Goal: Navigation & Orientation: Find specific page/section

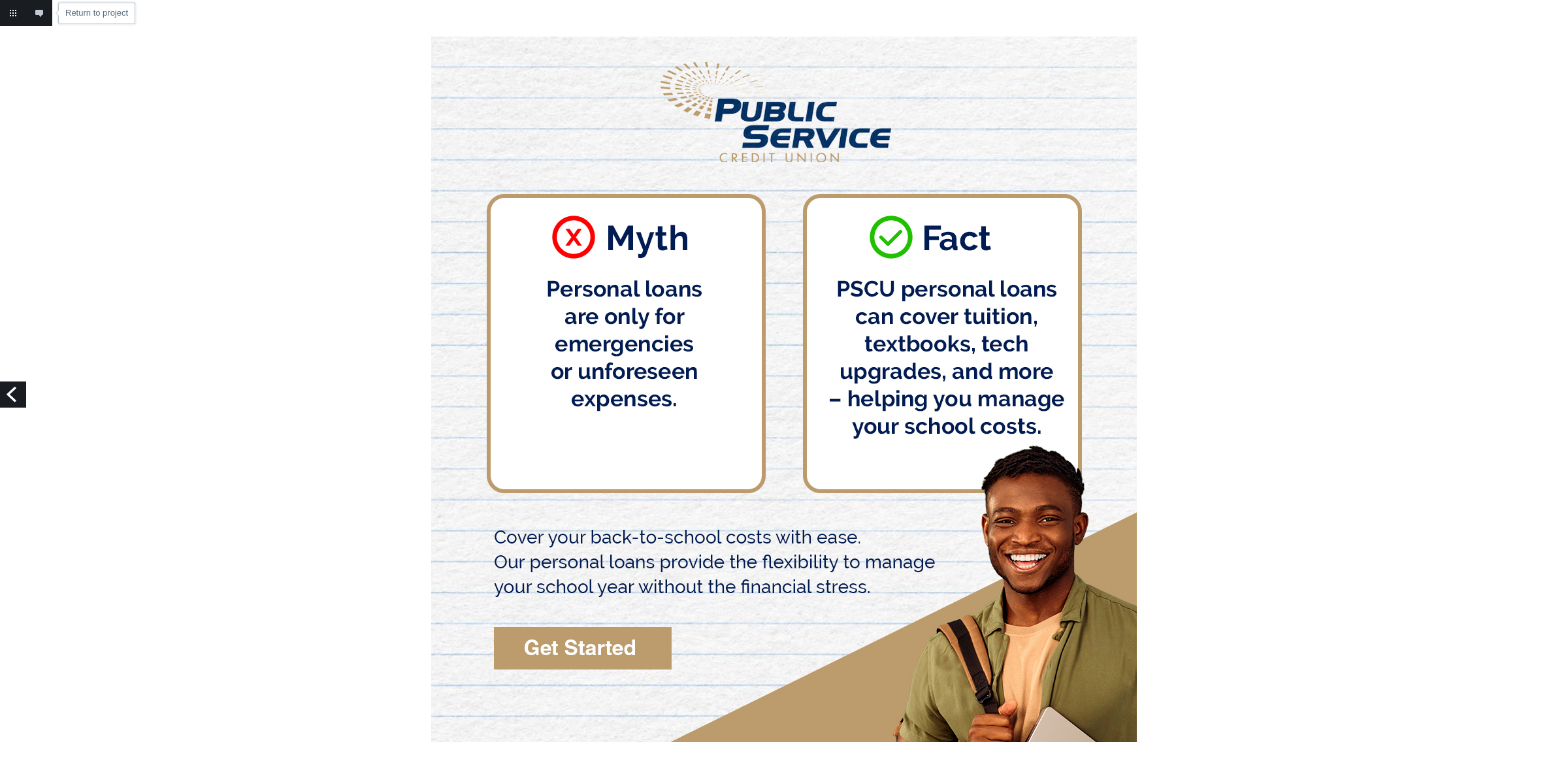
click at [10, 17] on link "Return to project" at bounding box center [13, 13] width 26 height 26
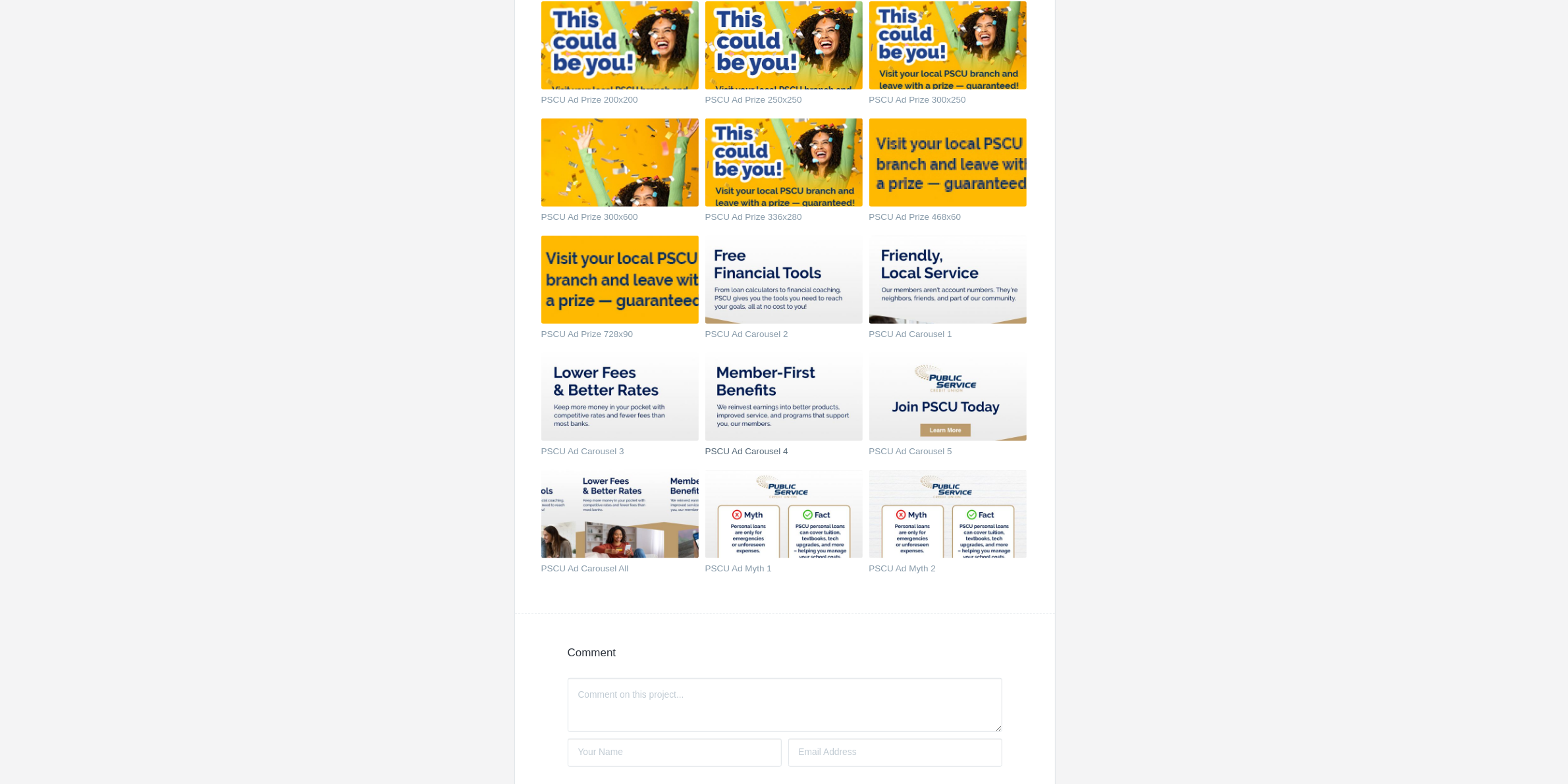
scroll to position [741, 0]
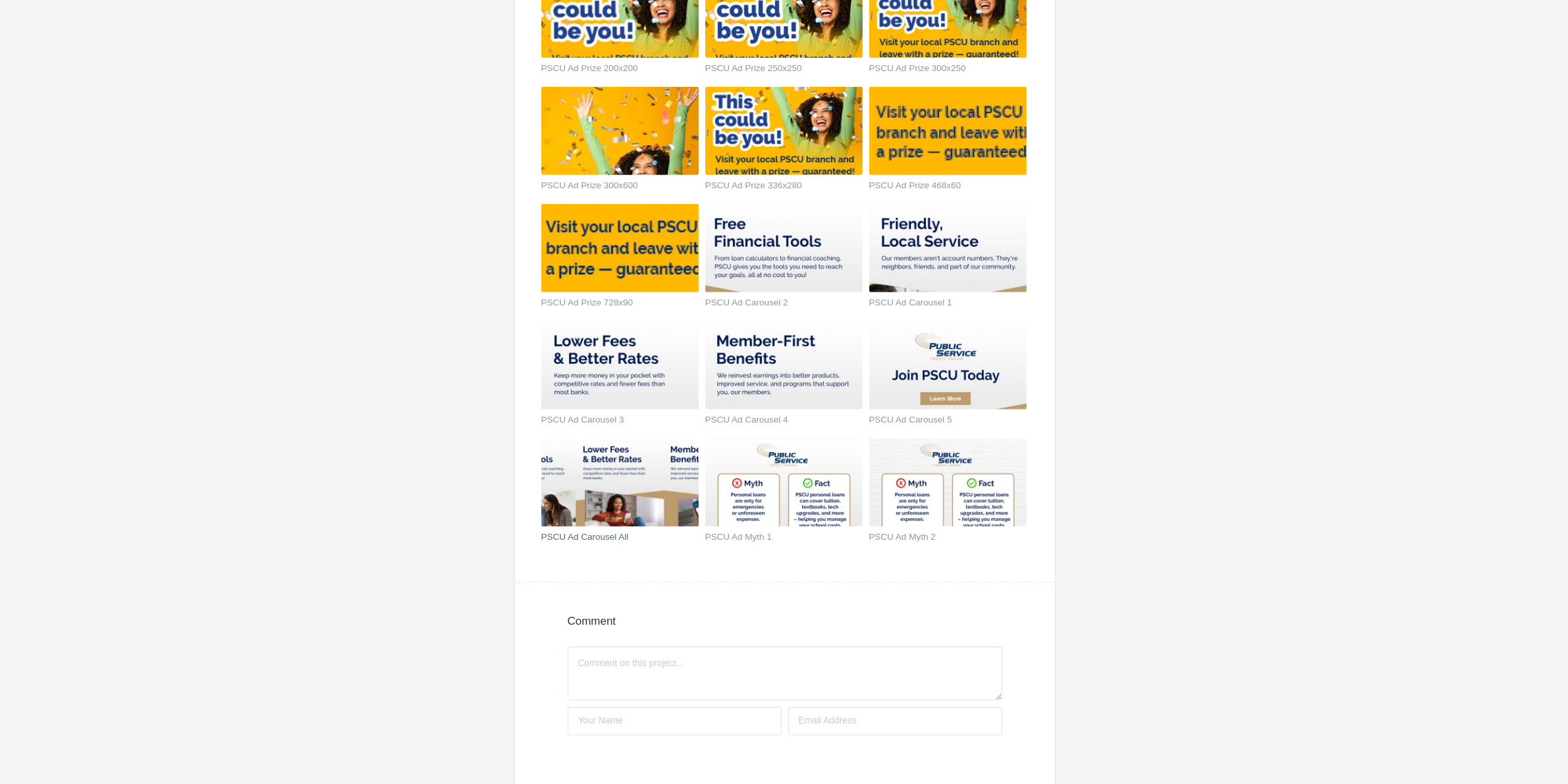
click at [646, 490] on img at bounding box center [620, 483] width 157 height 88
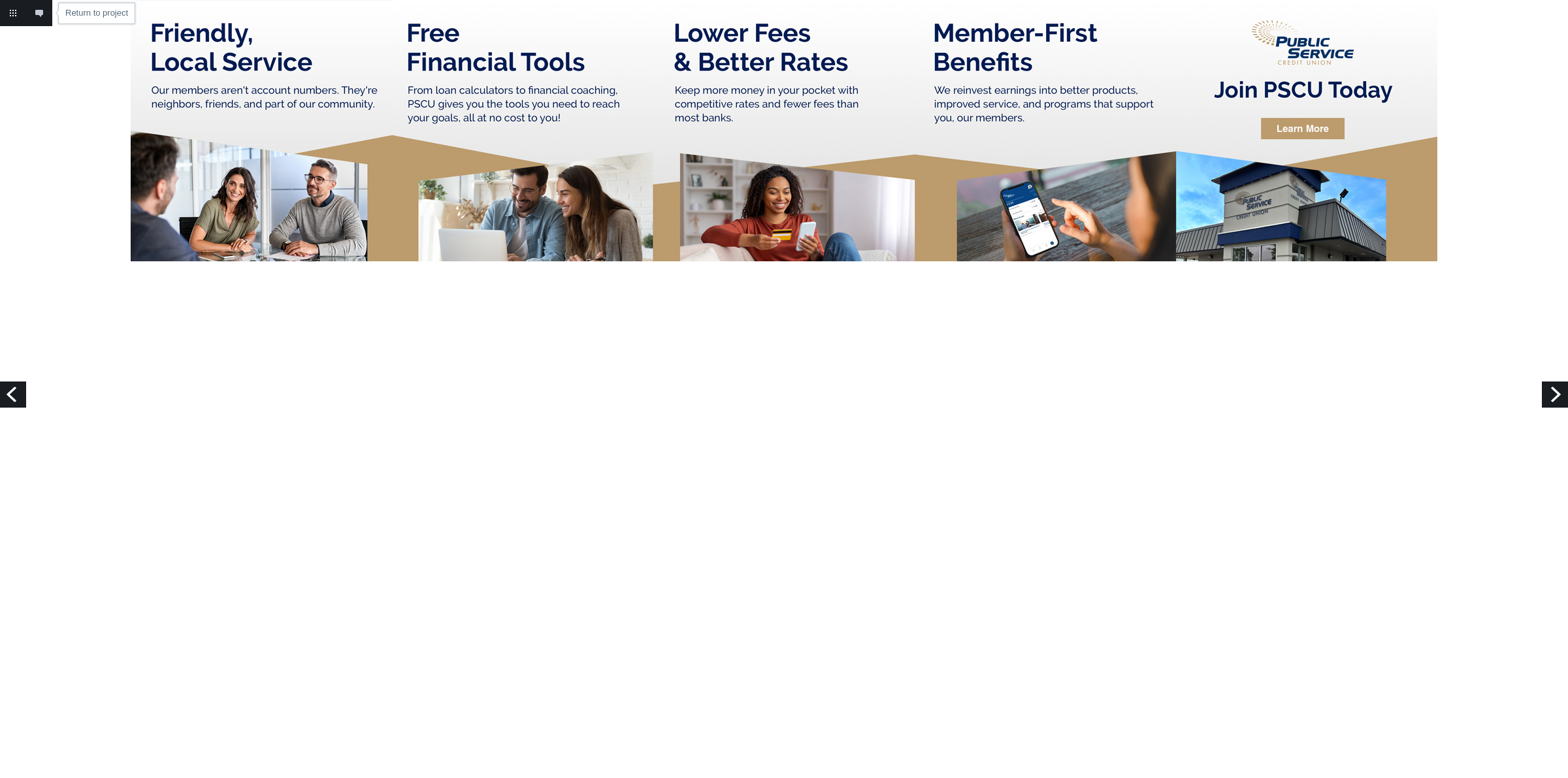
click at [16, 10] on link "Return to project" at bounding box center [13, 13] width 26 height 26
